Goal: Find specific page/section: Find specific page/section

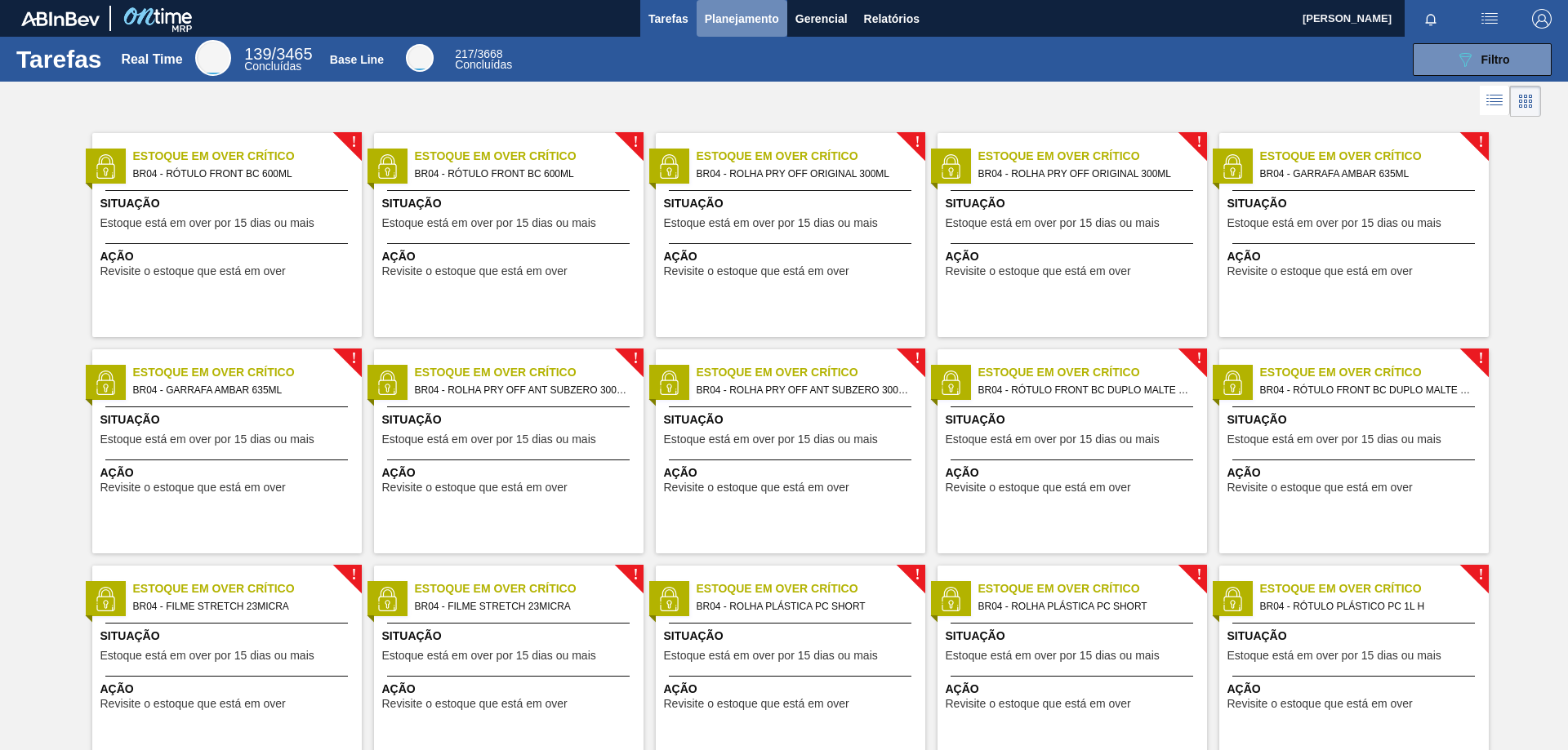
click at [744, 23] on span "Planejamento" at bounding box center [741, 18] width 74 height 19
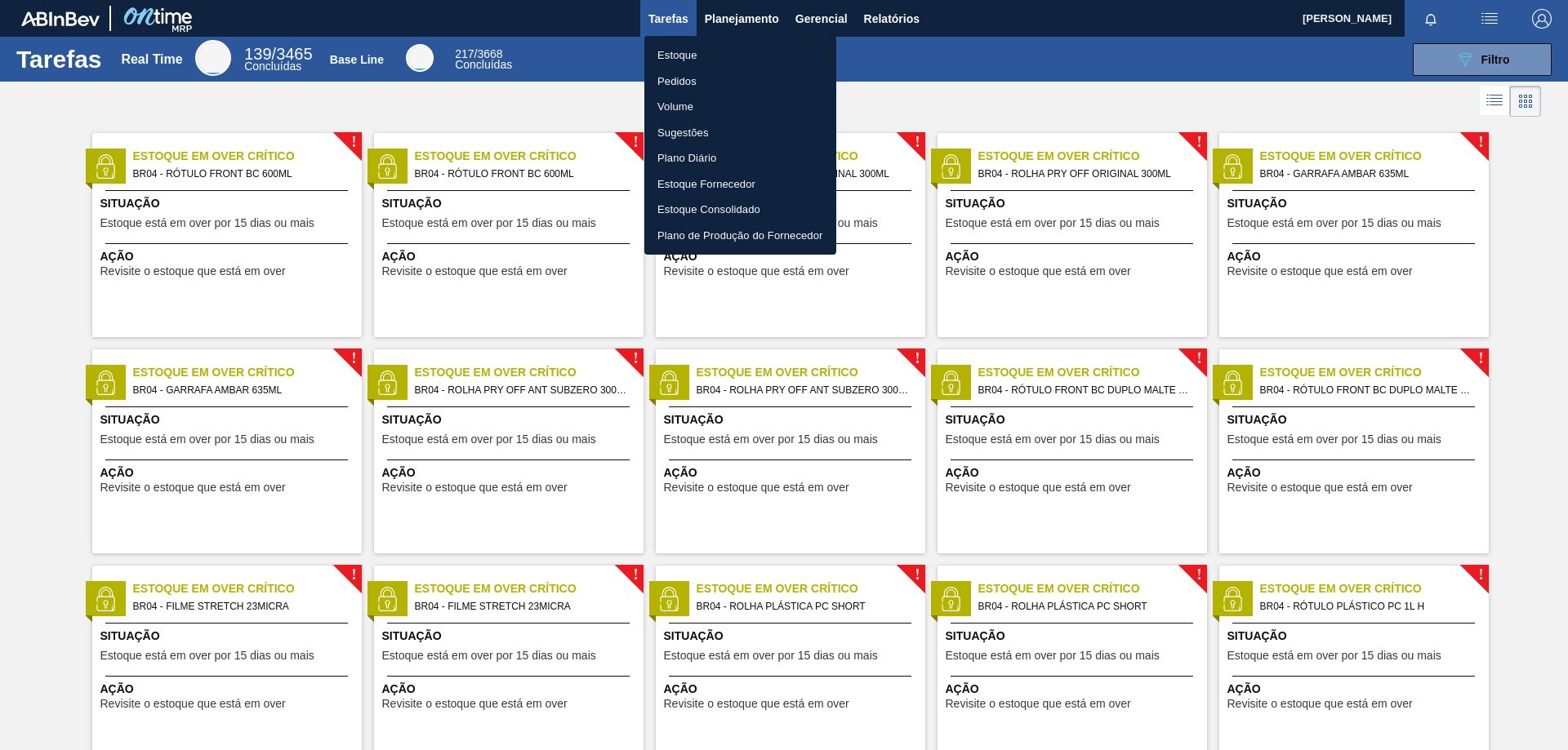
click at [694, 79] on li "Pedidos" at bounding box center [740, 82] width 192 height 26
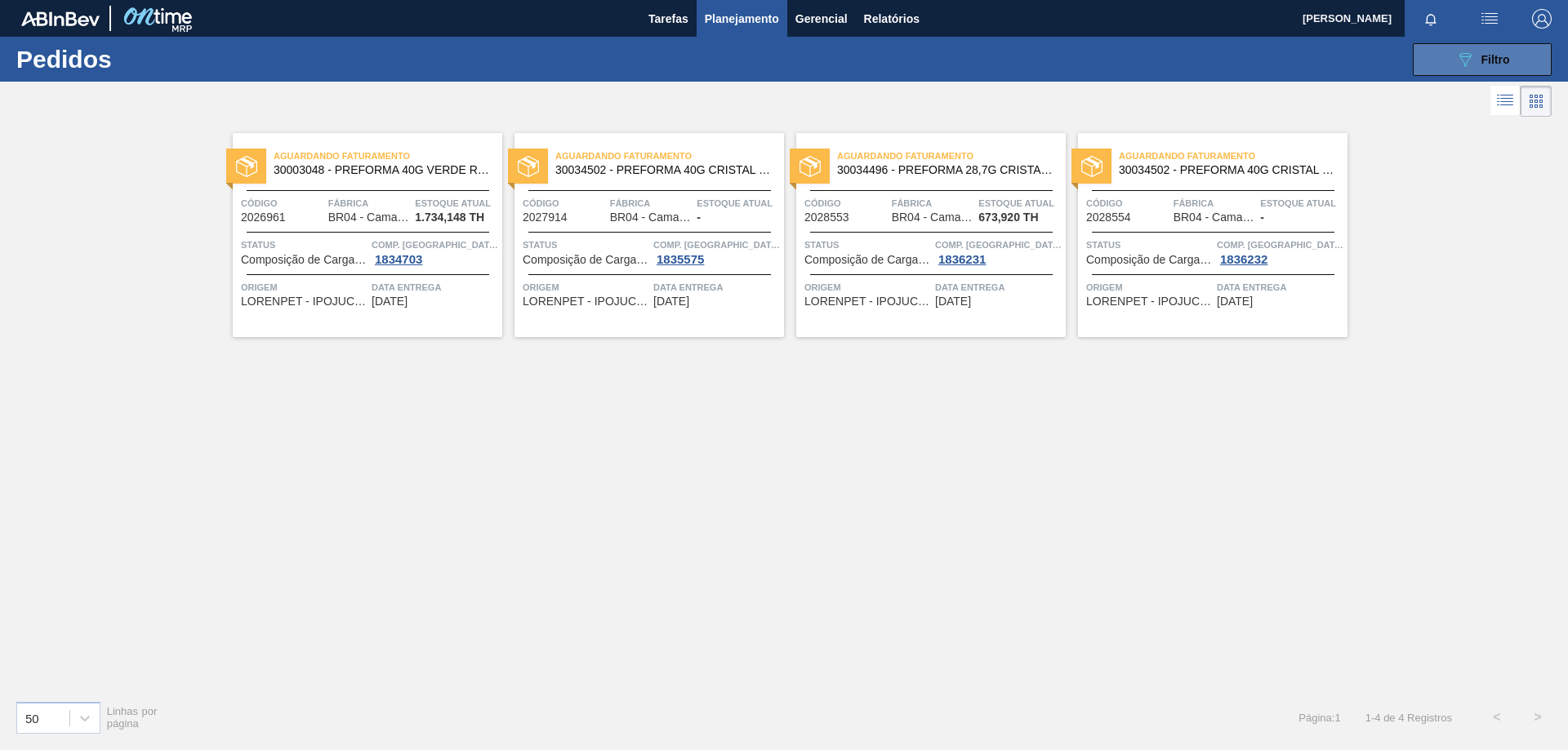
click at [1435, 65] on button "089F7B8B-B2A5-4AFE-B5C0-19BA573D28AC Filtro" at bounding box center [1482, 60] width 139 height 33
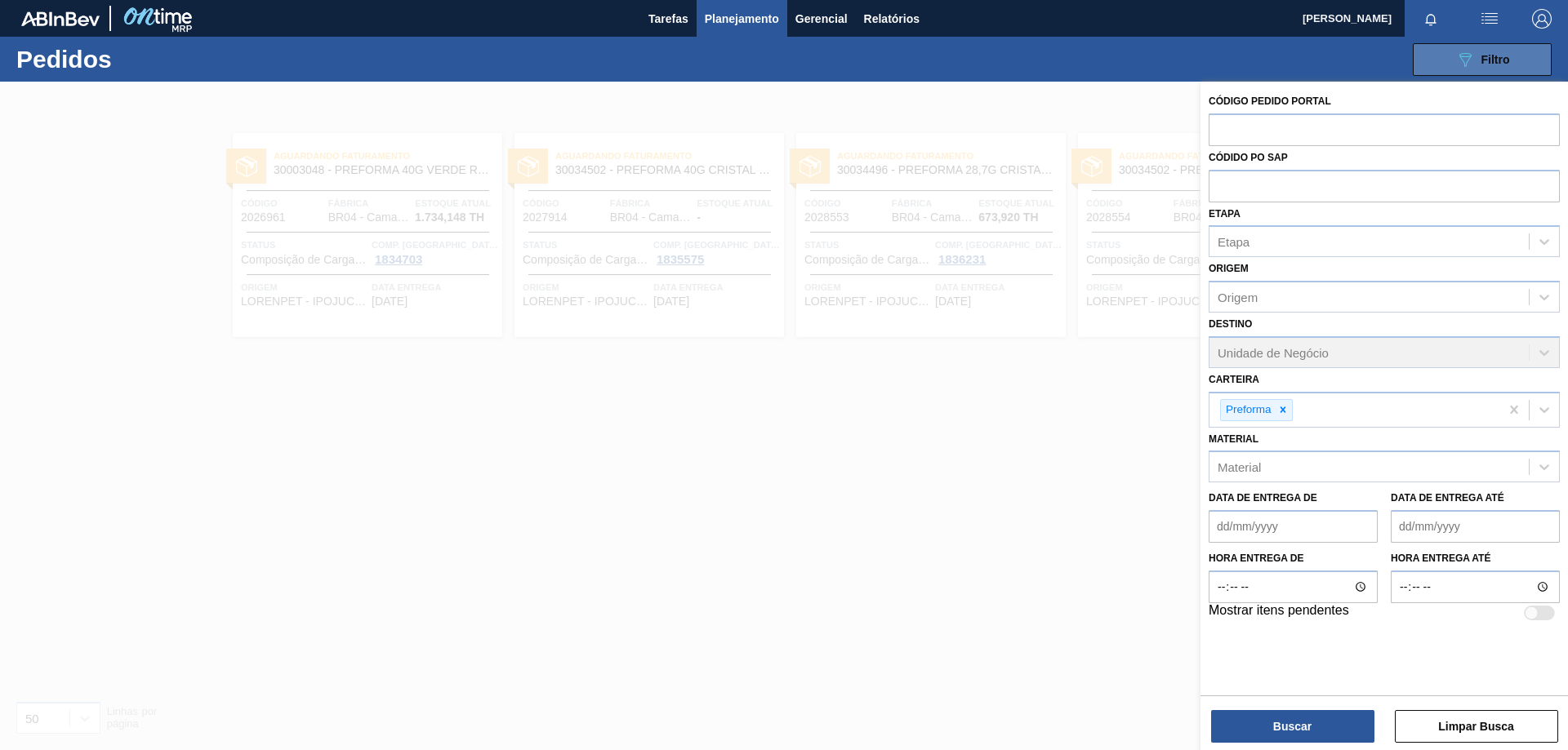
click at [1435, 65] on button "089F7B8B-B2A5-4AFE-B5C0-19BA573D28AC Filtro" at bounding box center [1482, 60] width 139 height 33
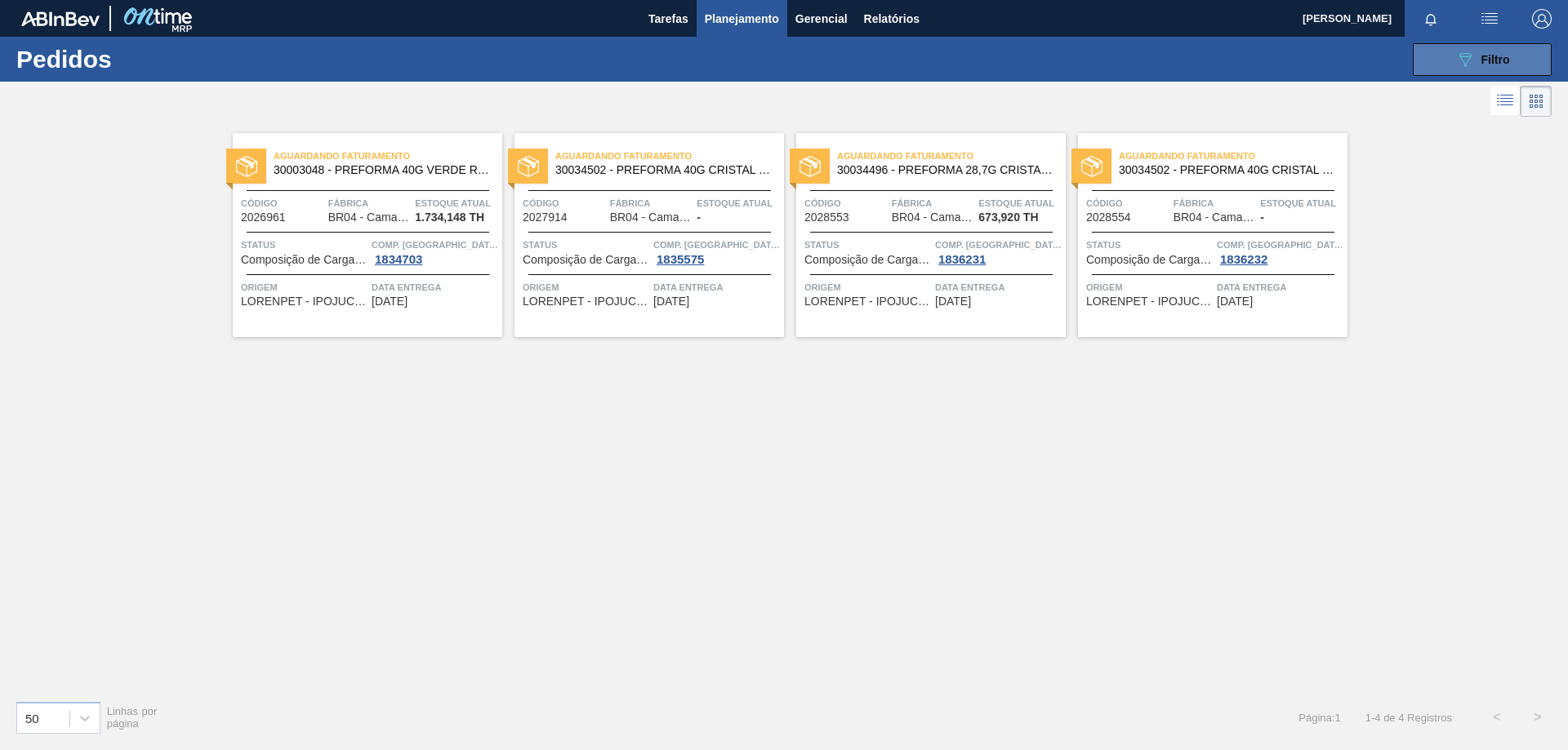
click at [1428, 64] on button "089F7B8B-B2A5-4AFE-B5C0-19BA573D28AC Filtro" at bounding box center [1482, 60] width 139 height 33
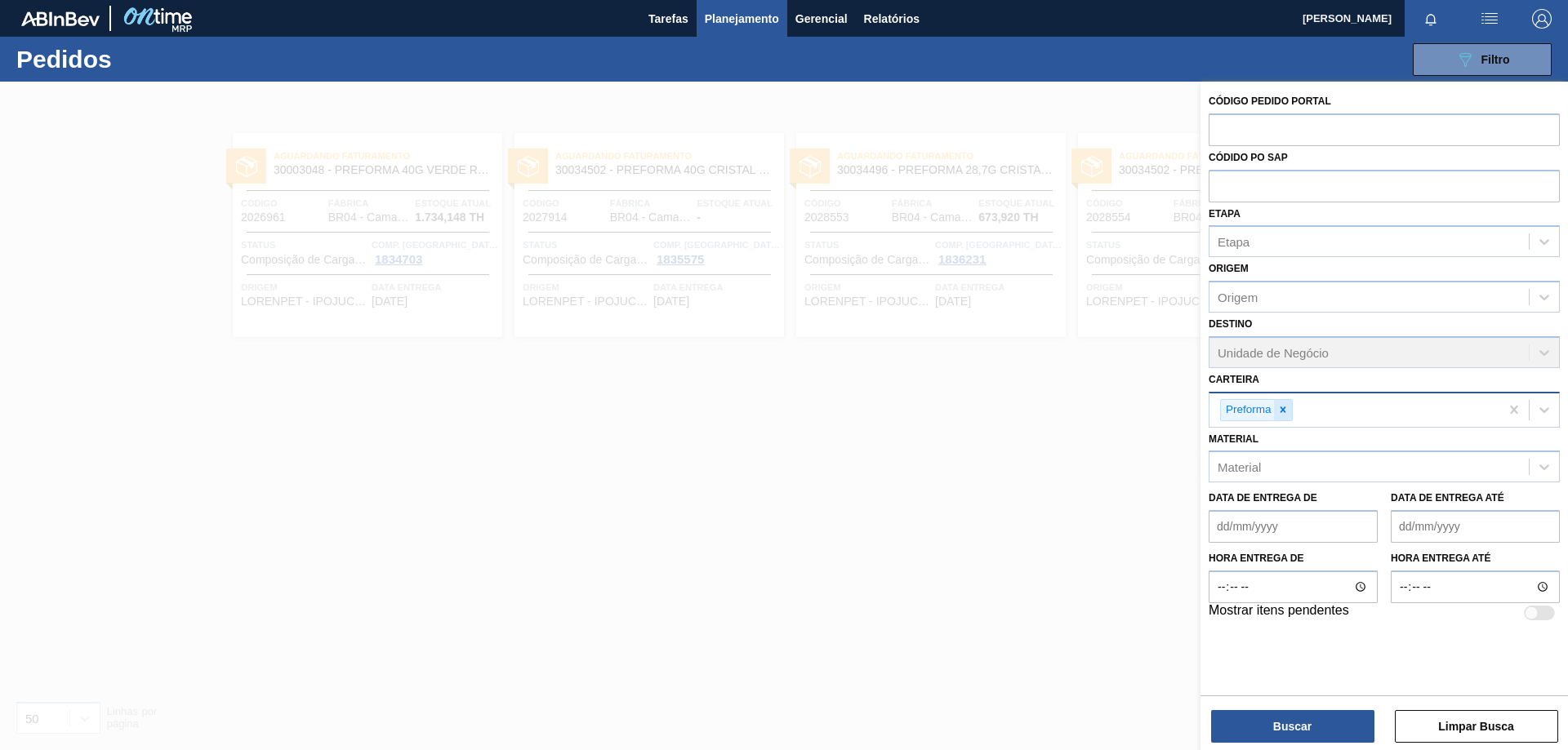
click at [1287, 411] on icon at bounding box center [1282, 410] width 12 height 12
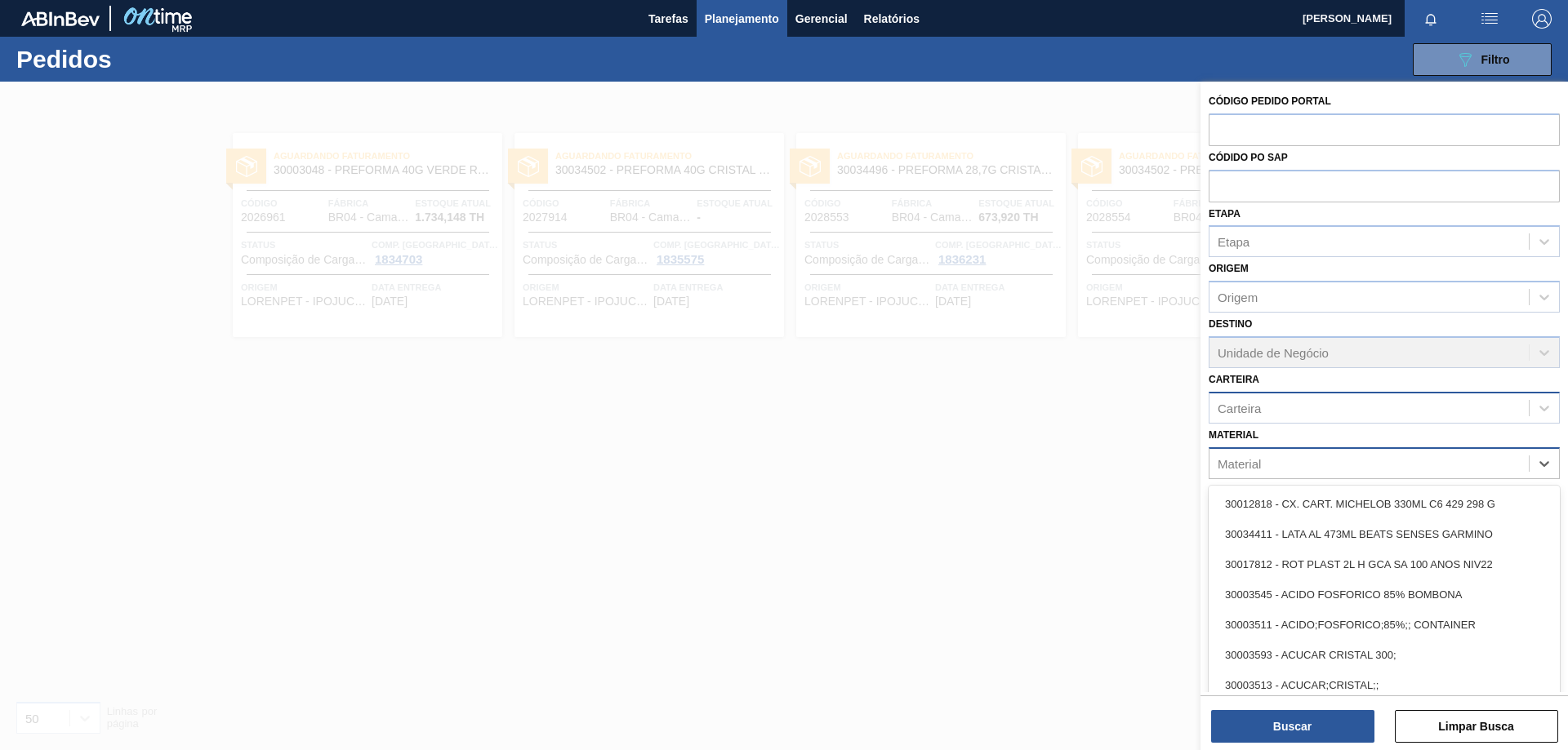
click at [1290, 467] on div "Material" at bounding box center [1369, 463] width 320 height 23
paste input "30003639"
type input "30003639"
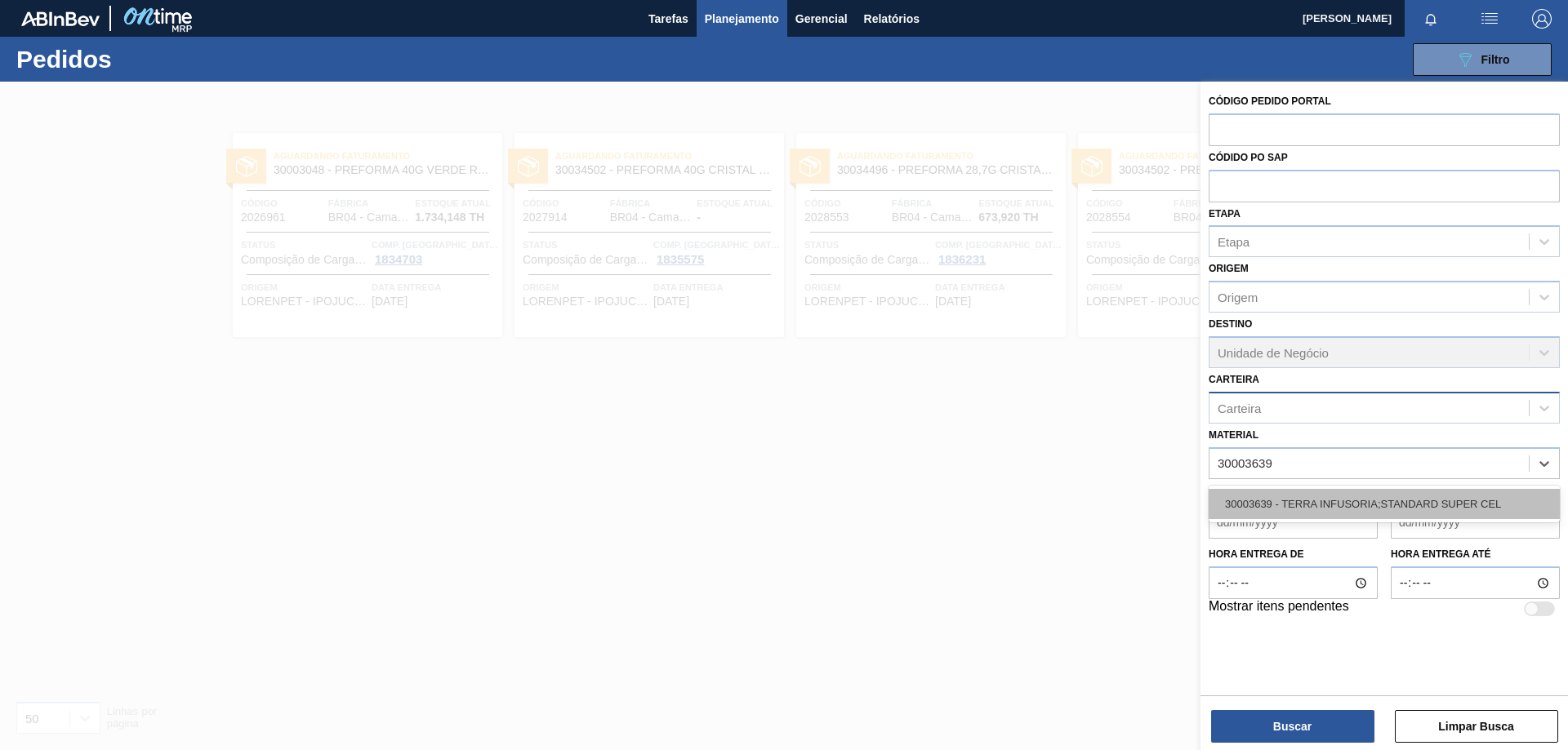
click at [1284, 504] on div "30003639 - TERRA INFUSORIA;STANDARD SUPER CEL" at bounding box center [1383, 503] width 351 height 30
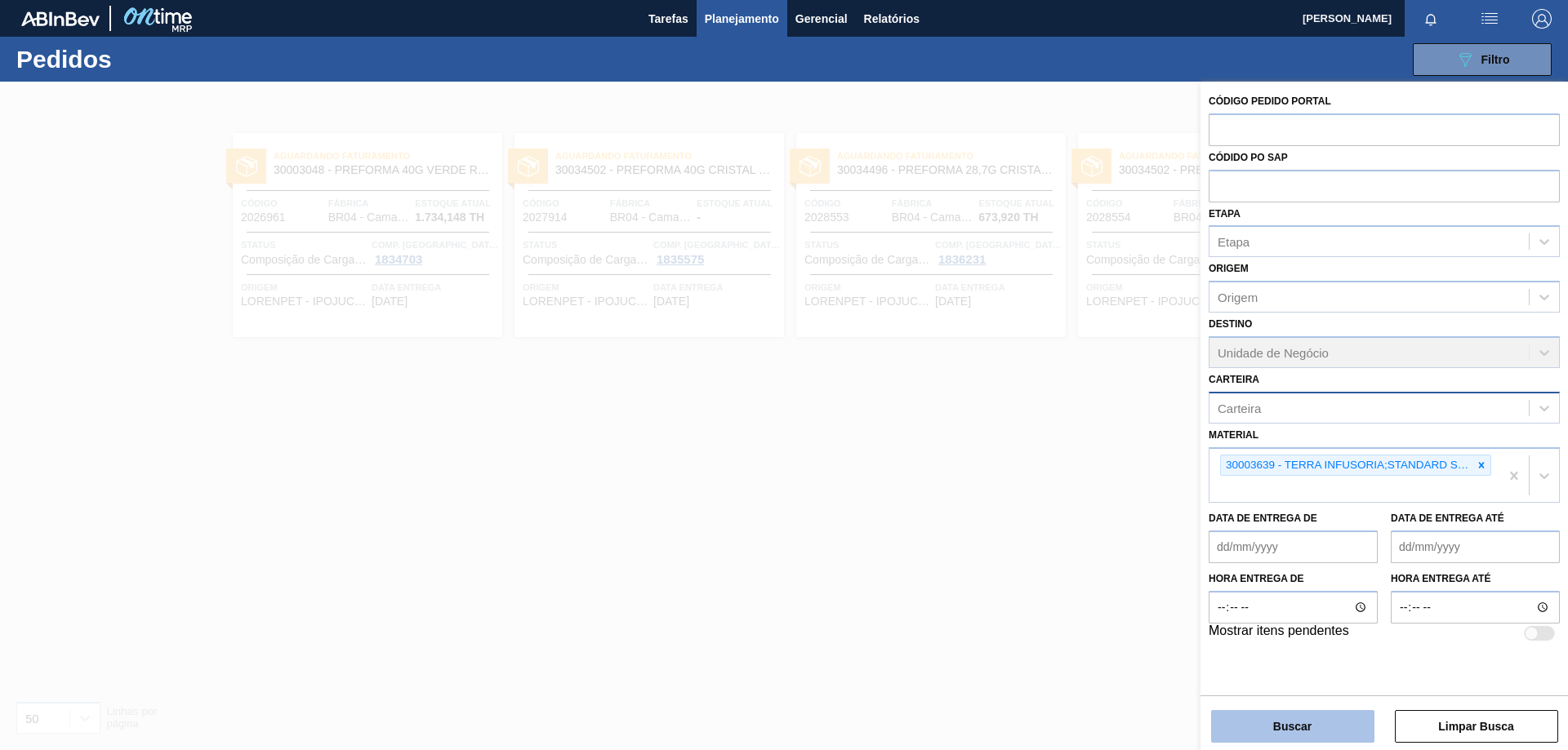
click at [1273, 734] on button "Buscar" at bounding box center [1292, 727] width 163 height 33
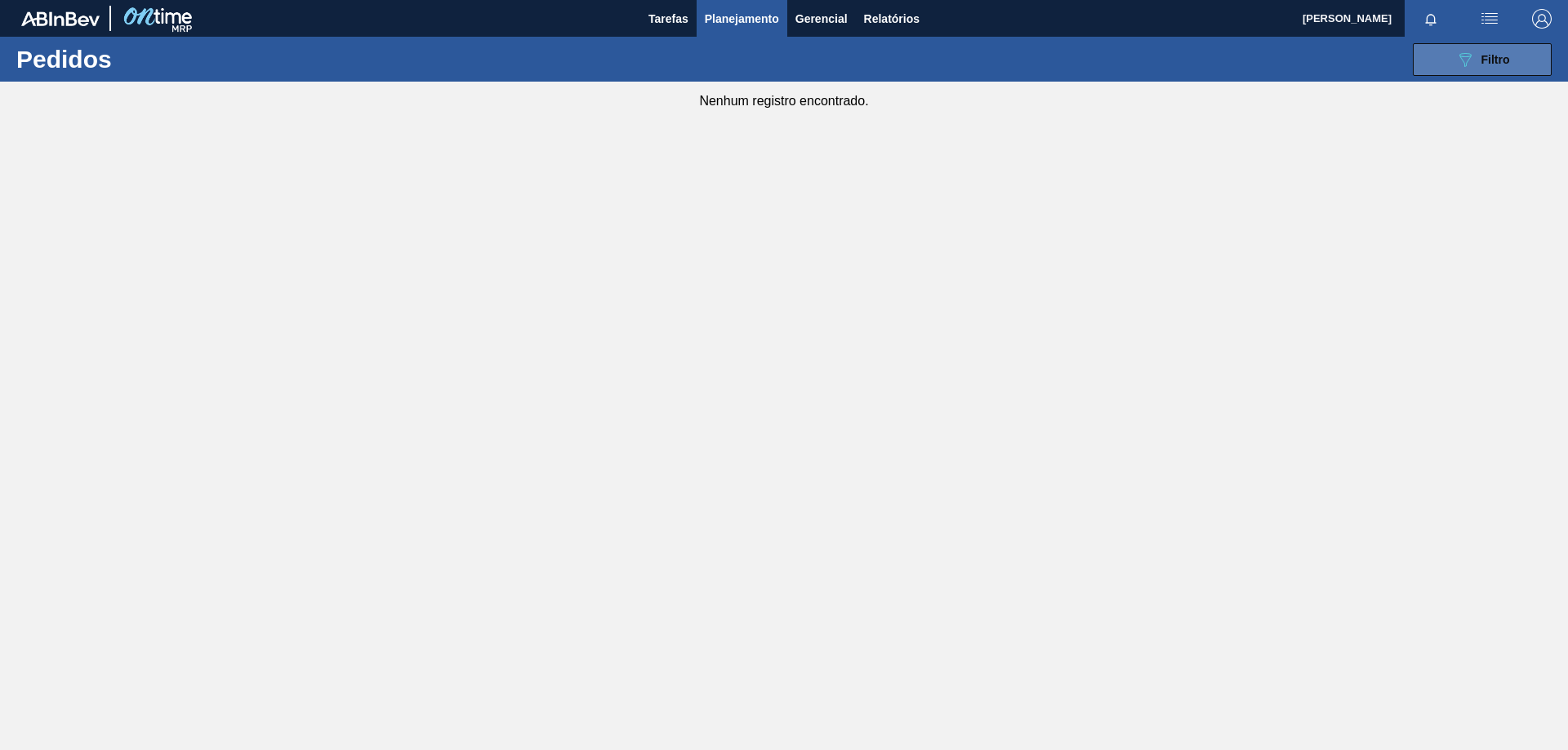
click at [1492, 44] on button "089F7B8B-B2A5-4AFE-B5C0-19BA573D28AC Filtro" at bounding box center [1482, 60] width 139 height 33
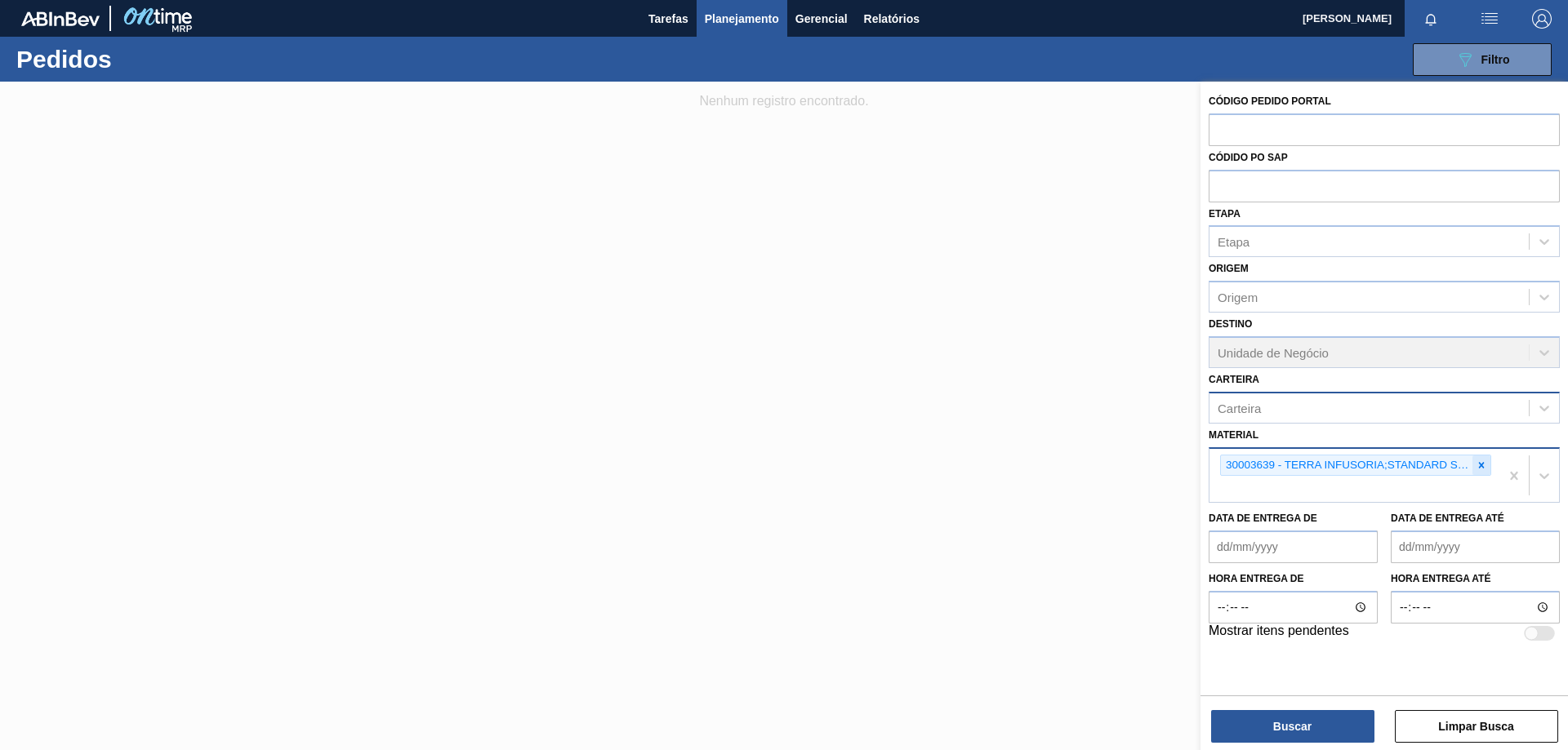
click at [1482, 466] on icon at bounding box center [1482, 465] width 6 height 6
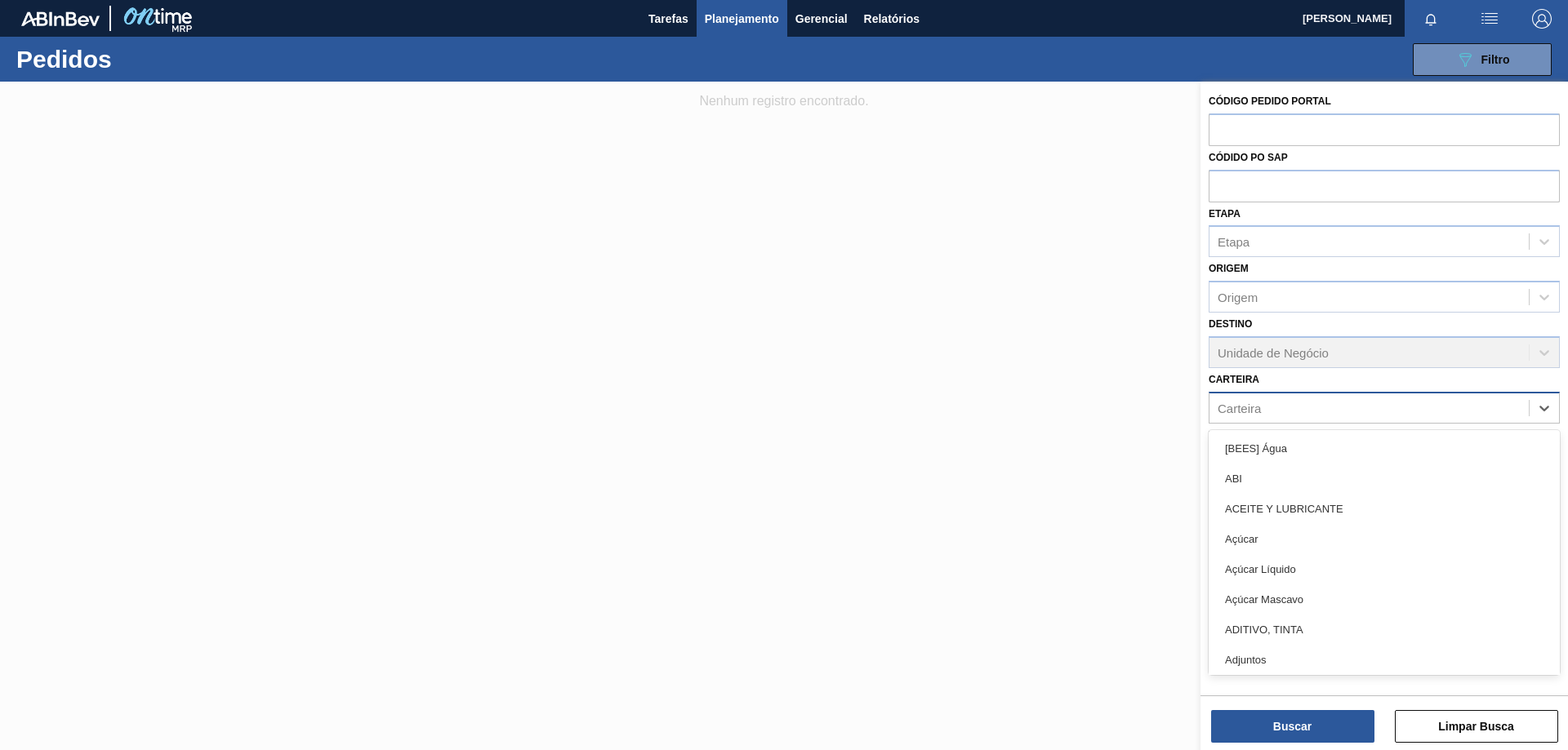
click at [1405, 421] on div "Carteira" at bounding box center [1383, 407] width 351 height 32
type input "t"
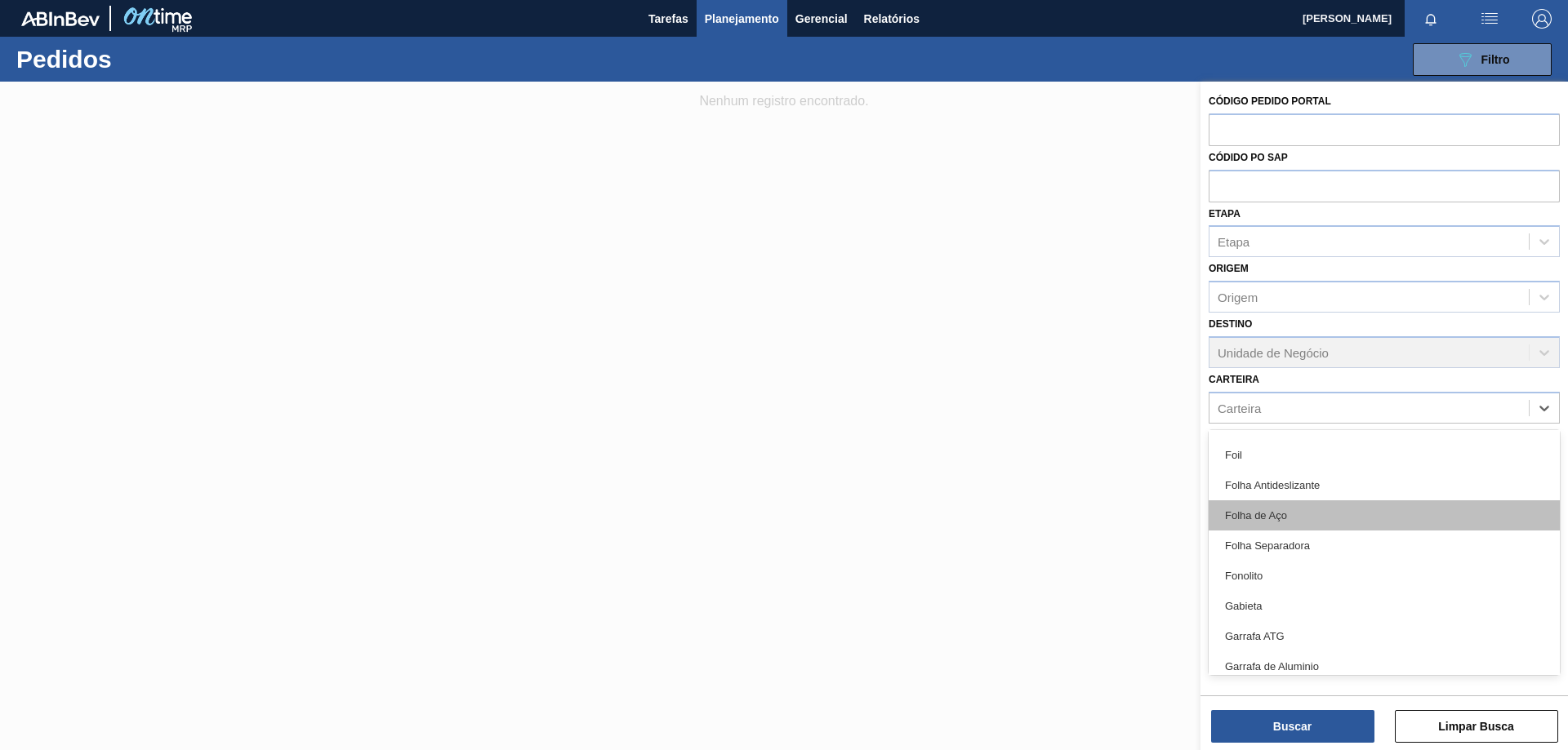
scroll to position [2812, 0]
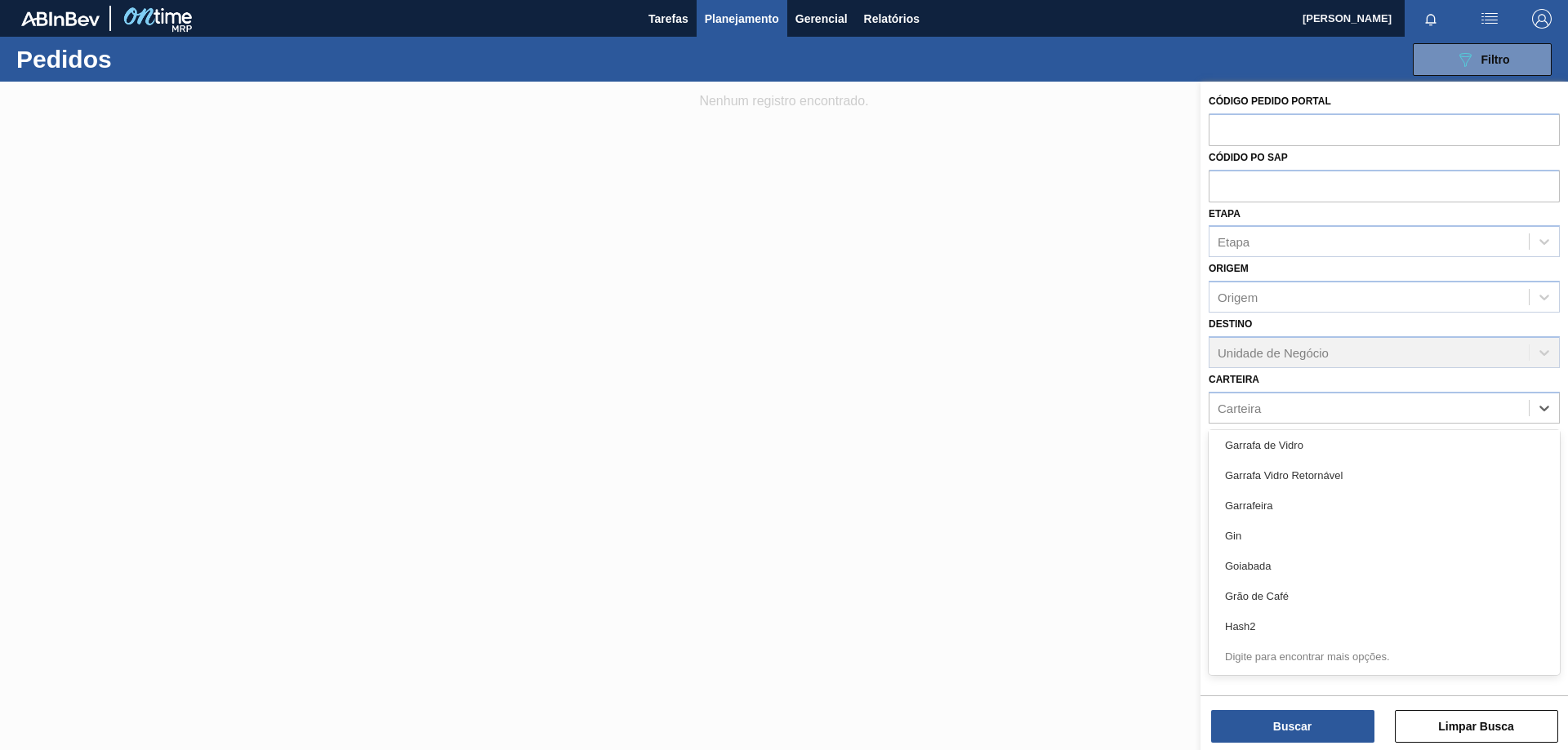
click at [1205, 367] on div "Código Pedido Portal Códido PO SAP Etapa Etapa Origem Origem Destino Unidade de…" at bounding box center [1383, 354] width 367 height 545
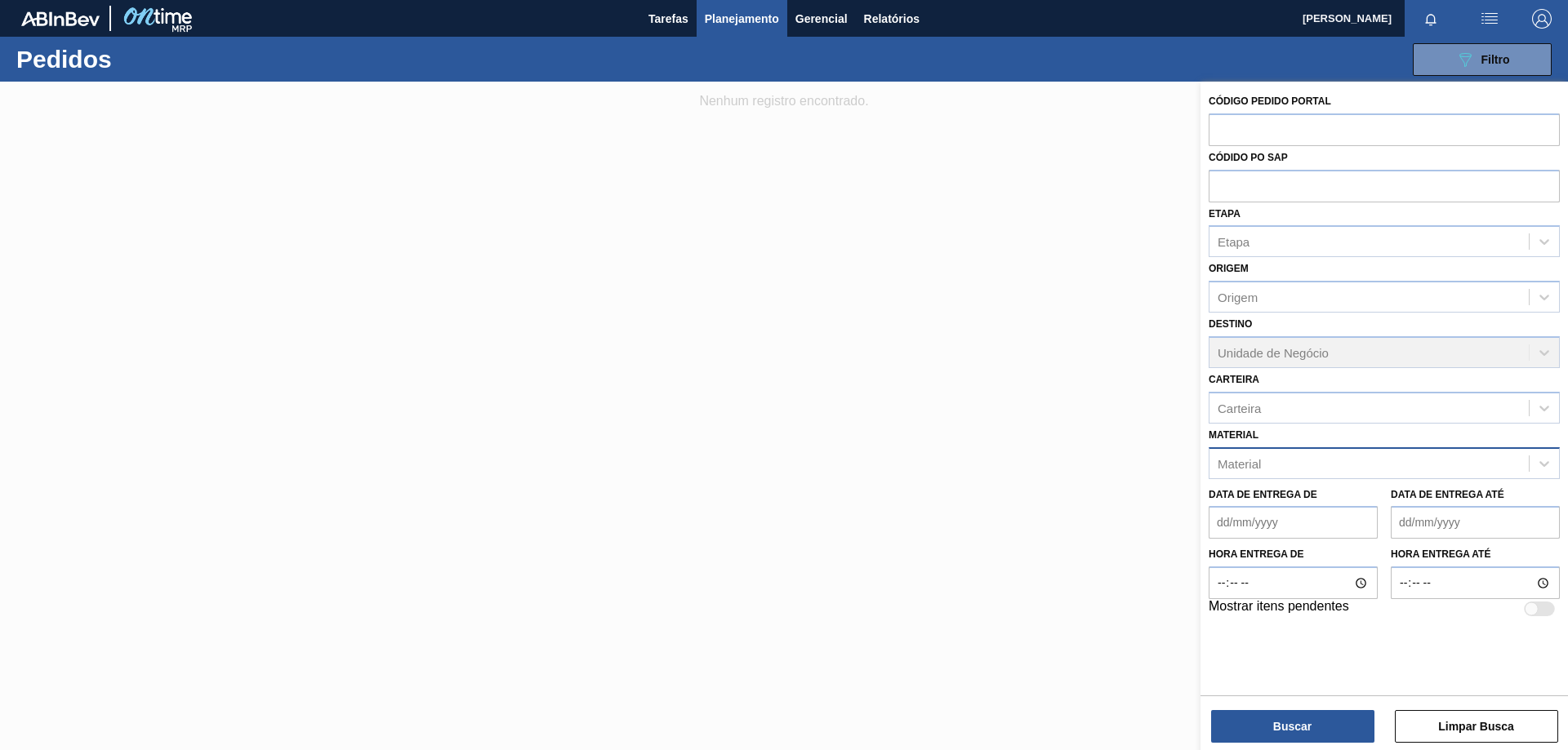
click at [1234, 468] on div "Material" at bounding box center [1239, 463] width 44 height 14
type input "hyfl"
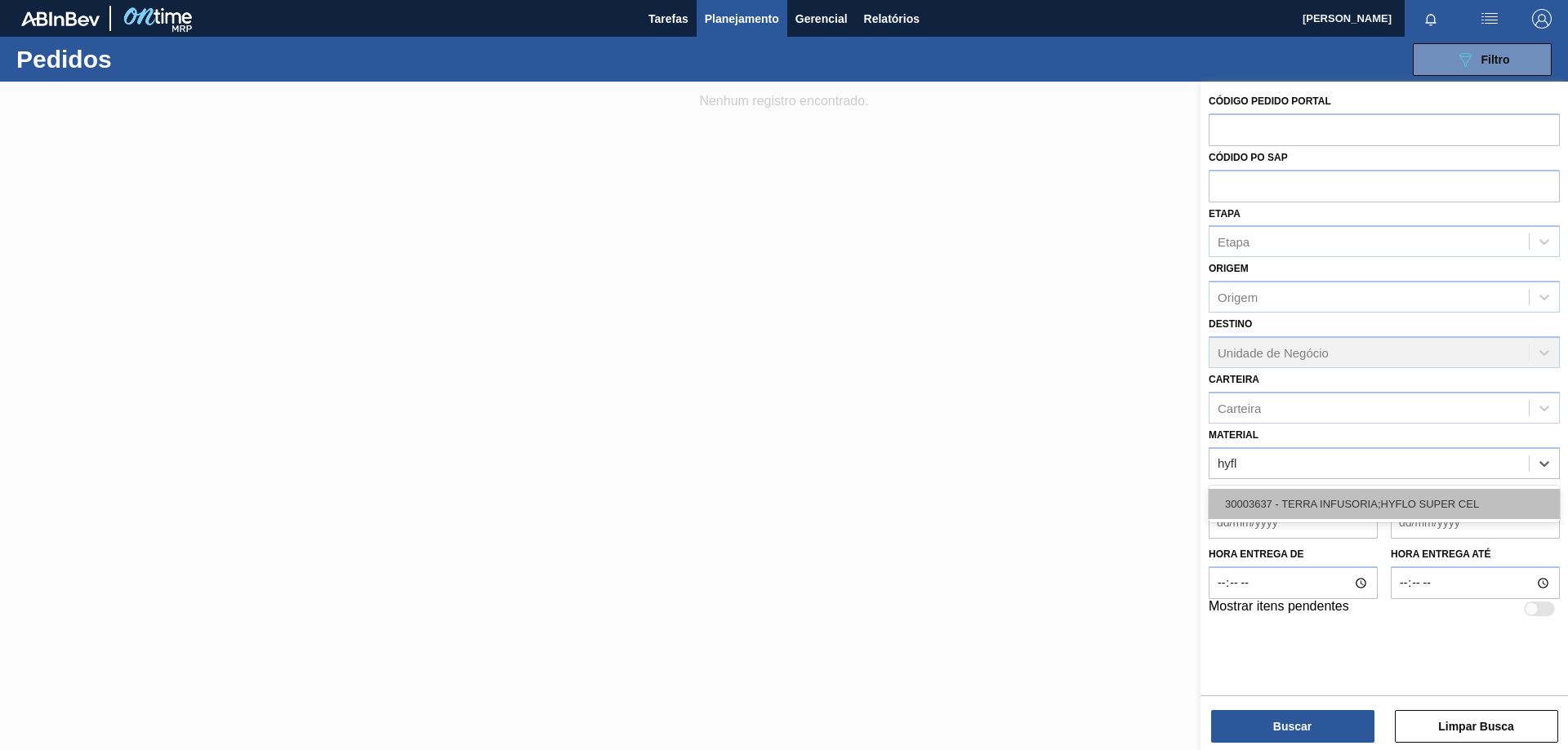
click at [1298, 504] on div "30003637 - TERRA INFUSORIA;HYFLO SUPER CEL" at bounding box center [1383, 503] width 351 height 30
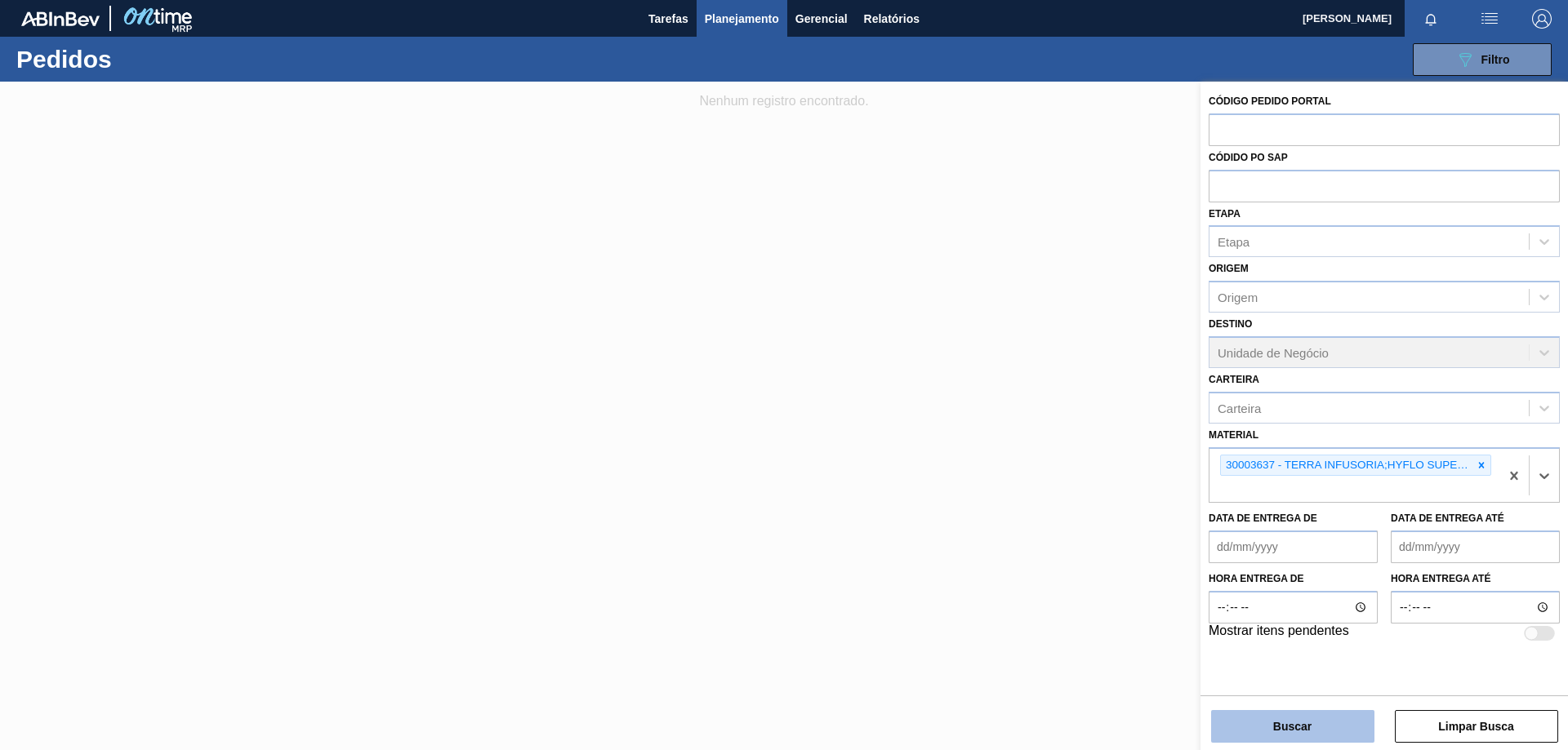
click at [1275, 722] on button "Buscar" at bounding box center [1292, 727] width 163 height 33
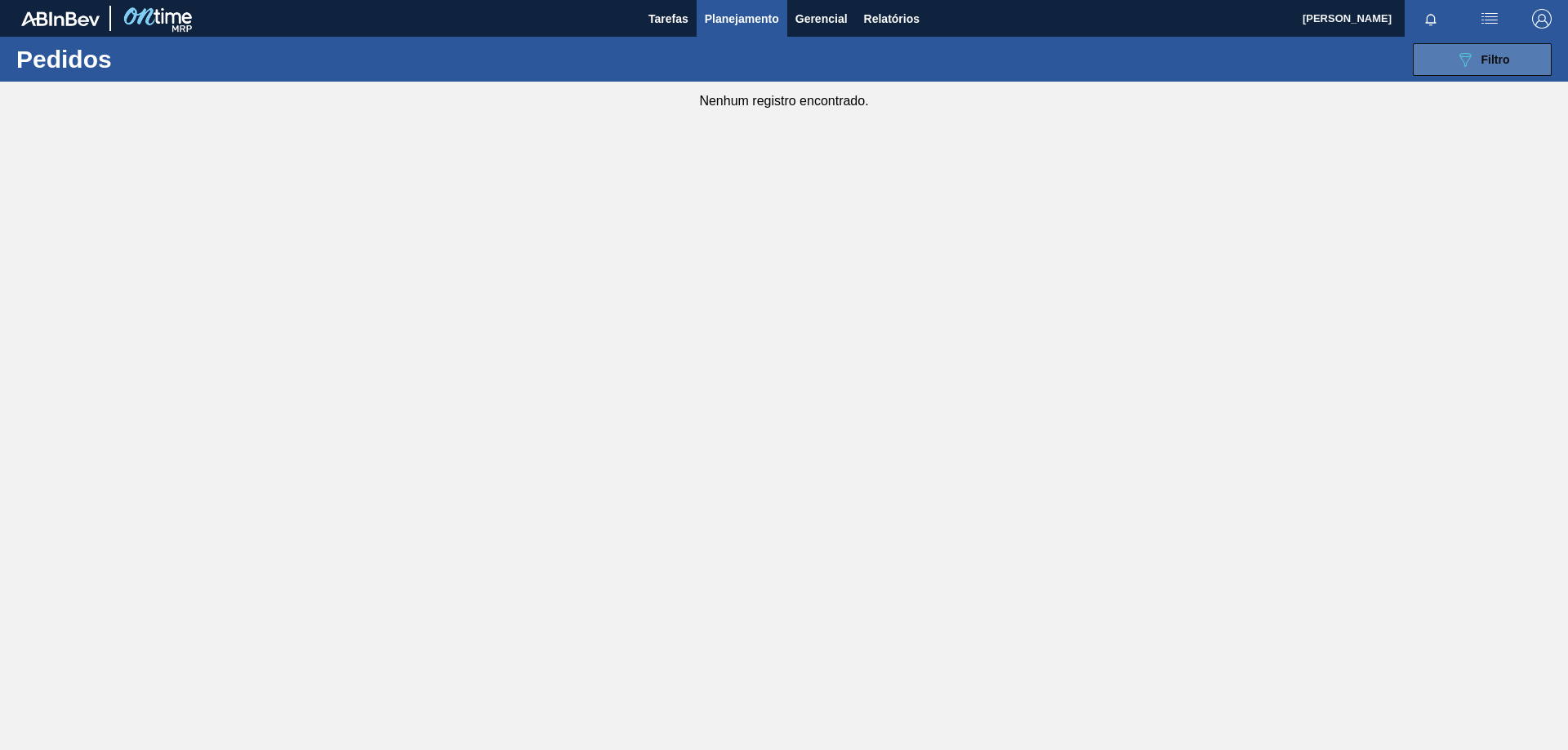
click at [1450, 57] on button "089F7B8B-B2A5-4AFE-B5C0-19BA573D28AC Filtro" at bounding box center [1482, 60] width 139 height 33
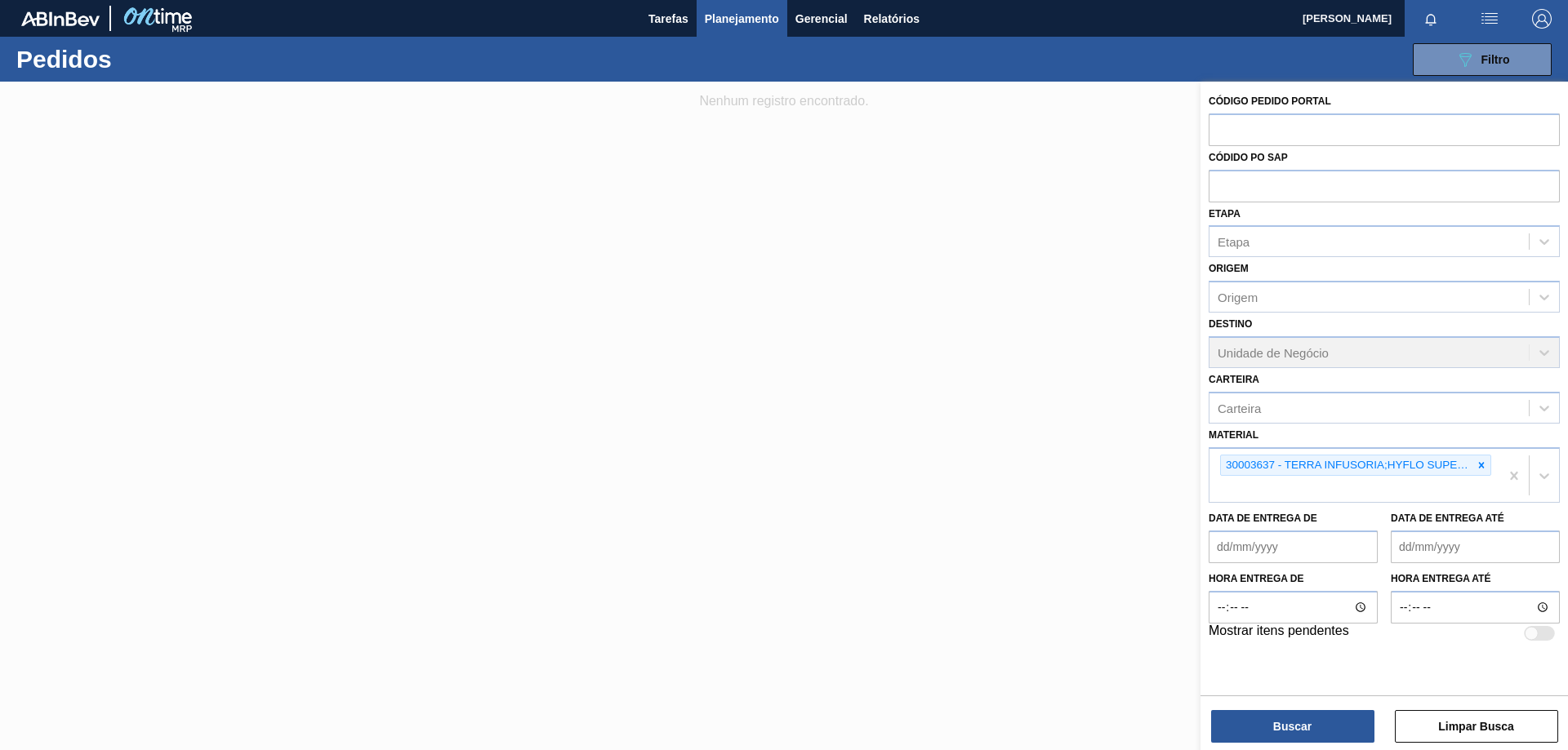
click at [1328, 497] on div "30003637 - TERRA INFUSORIA;HYFLO SUPER CEL" at bounding box center [1354, 475] width 290 height 53
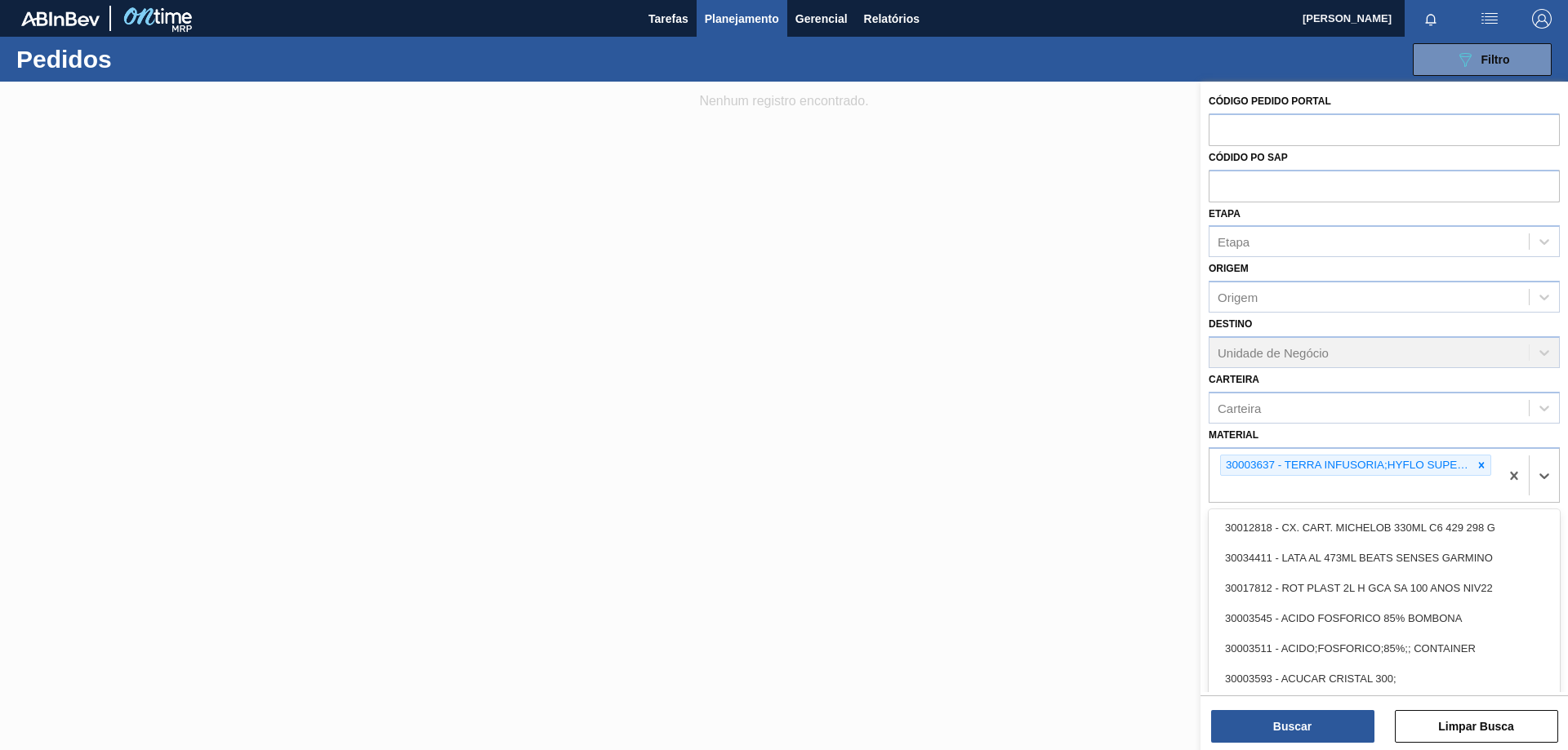
paste input "30003639"
type input "30003639"
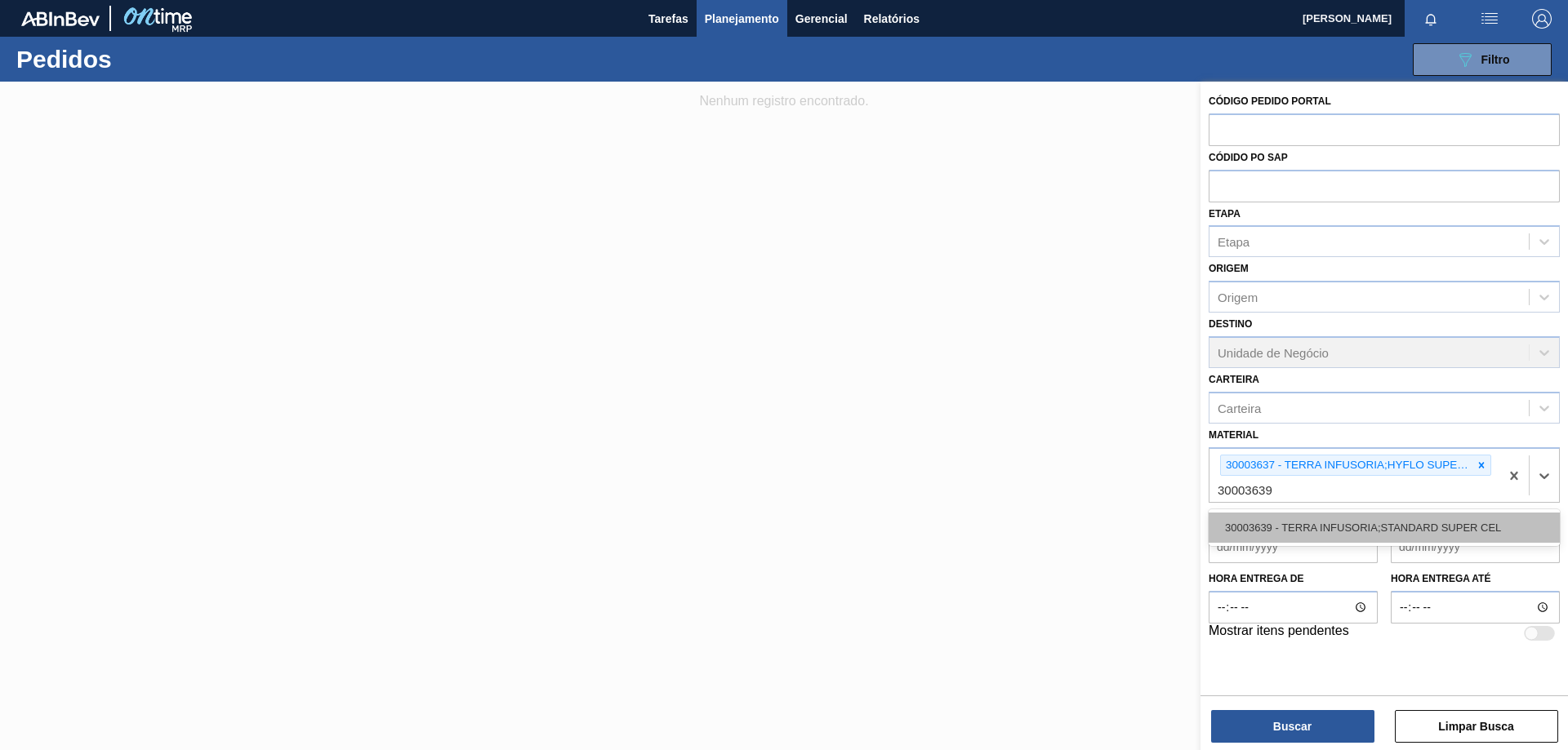
click at [1278, 529] on div "30003639 - TERRA INFUSORIA;STANDARD SUPER CEL" at bounding box center [1383, 528] width 351 height 30
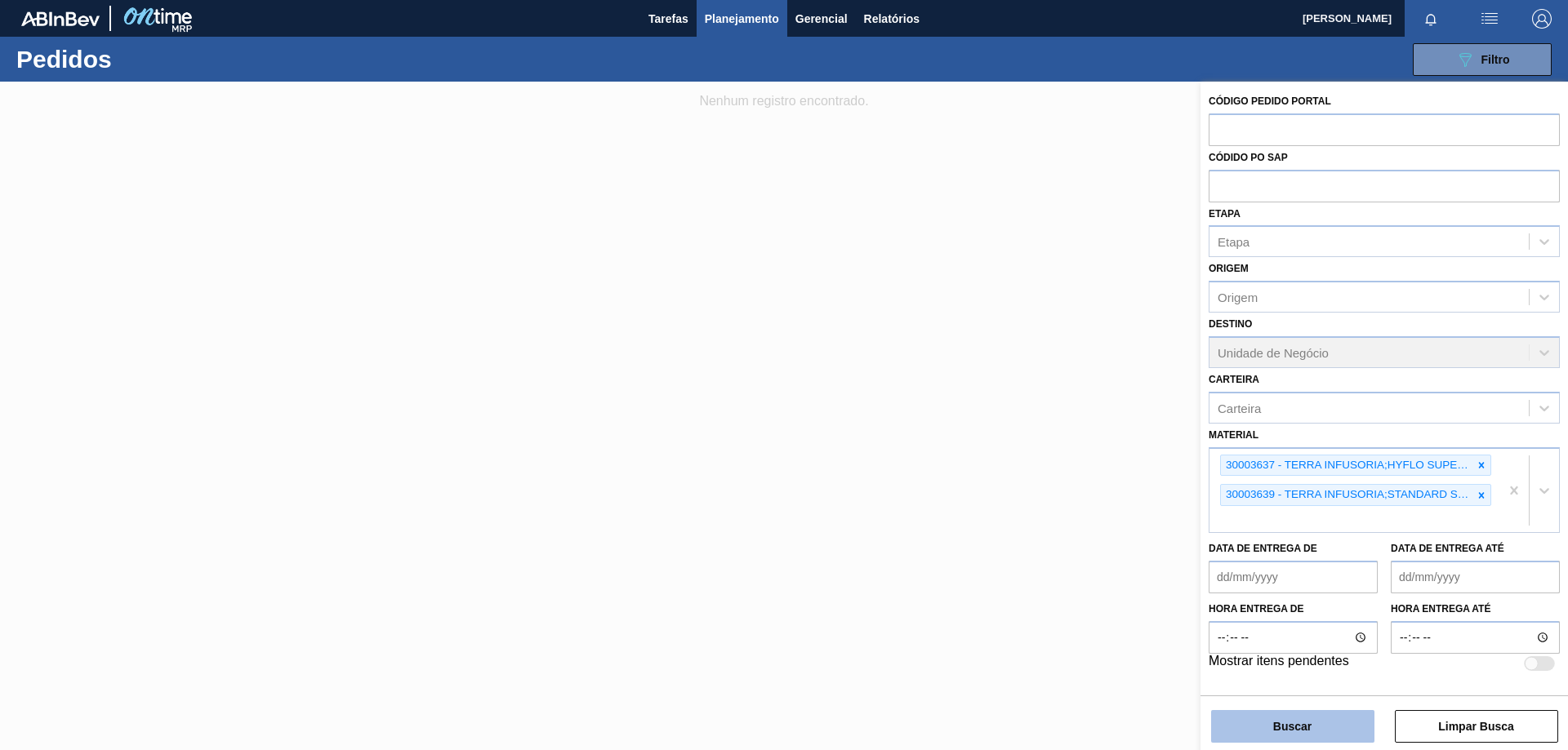
click at [1253, 742] on div "Código Pedido Portal Códido PO SAP Etapa Etapa Origem Origem Destino Unidade de…" at bounding box center [1383, 418] width 367 height 672
click at [1236, 734] on button "Buscar" at bounding box center [1292, 727] width 163 height 33
